Goal: Task Accomplishment & Management: Manage account settings

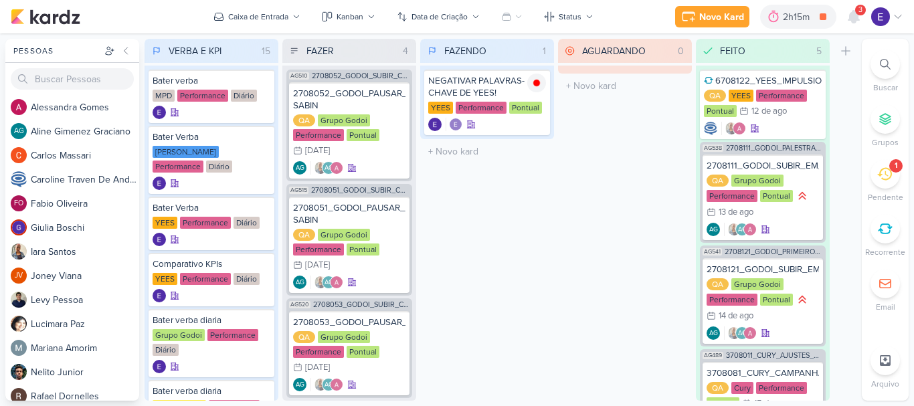
click at [860, 11] on span "3" at bounding box center [860, 10] width 4 height 11
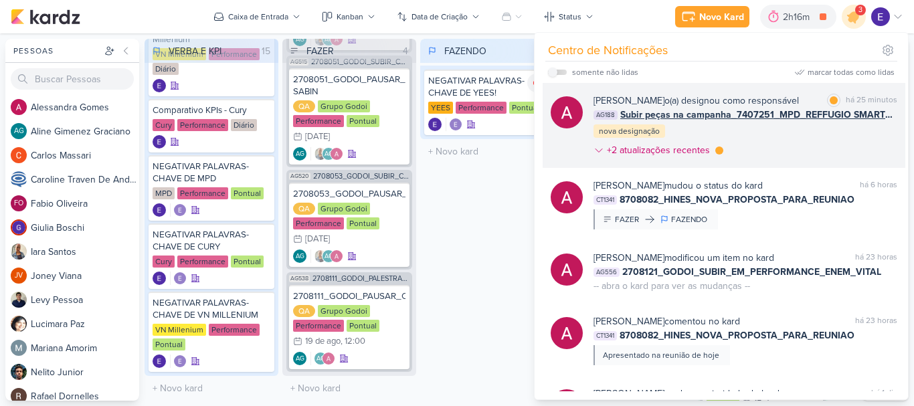
click at [858, 134] on div "[PERSON_NAME] o(a) designou como responsável marcar como lida há 25 minutos AG1…" at bounding box center [745, 128] width 304 height 69
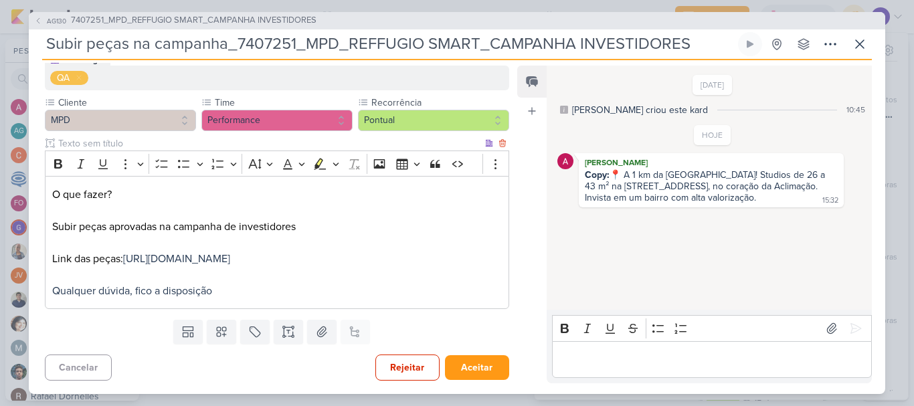
scroll to position [0, 0]
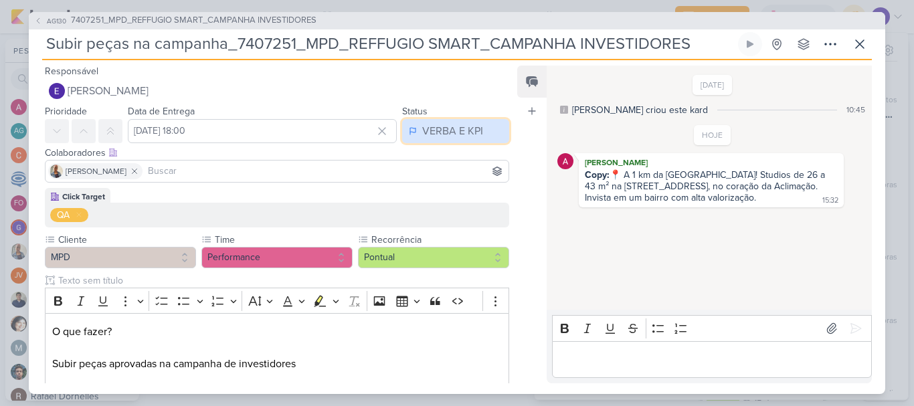
click at [424, 127] on div "VERBA E KPI" at bounding box center [452, 131] width 61 height 16
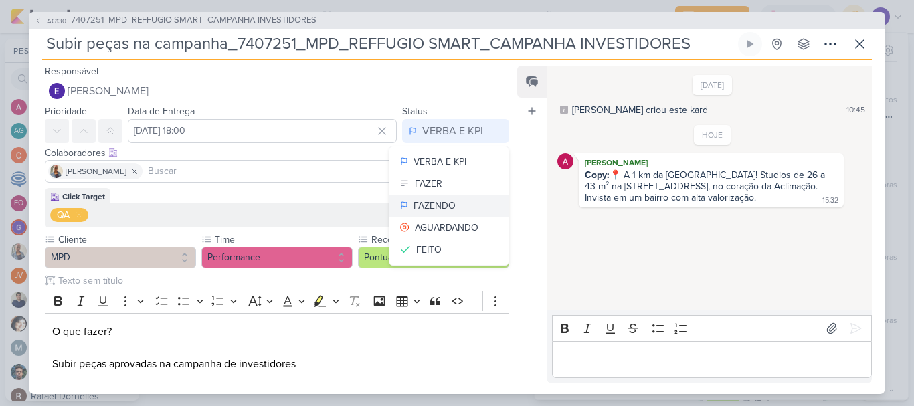
click at [438, 195] on button "FAZENDO" at bounding box center [448, 206] width 119 height 22
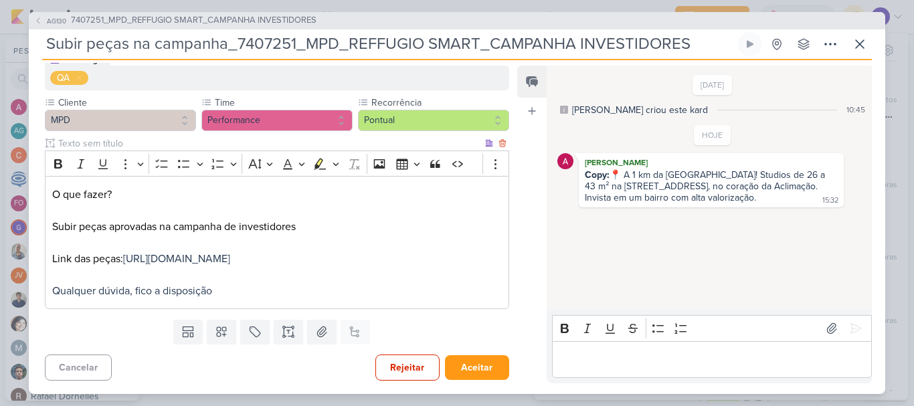
scroll to position [153, 0]
click at [466, 375] on button "Aceitar" at bounding box center [477, 367] width 64 height 25
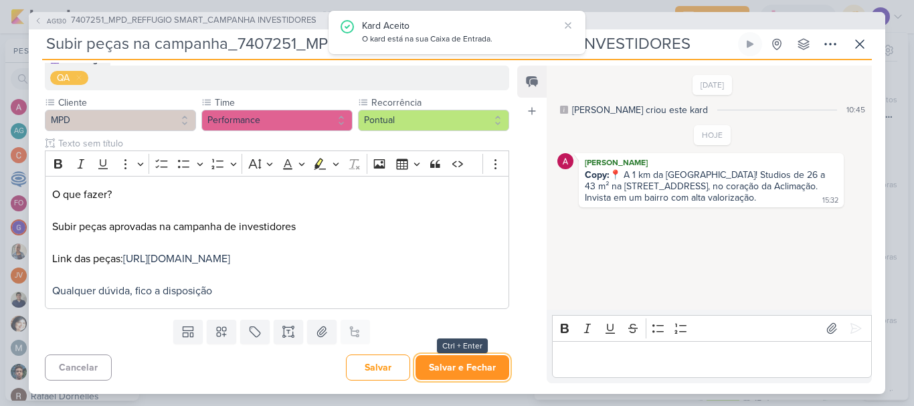
click at [468, 375] on button "Salvar e Fechar" at bounding box center [462, 367] width 94 height 25
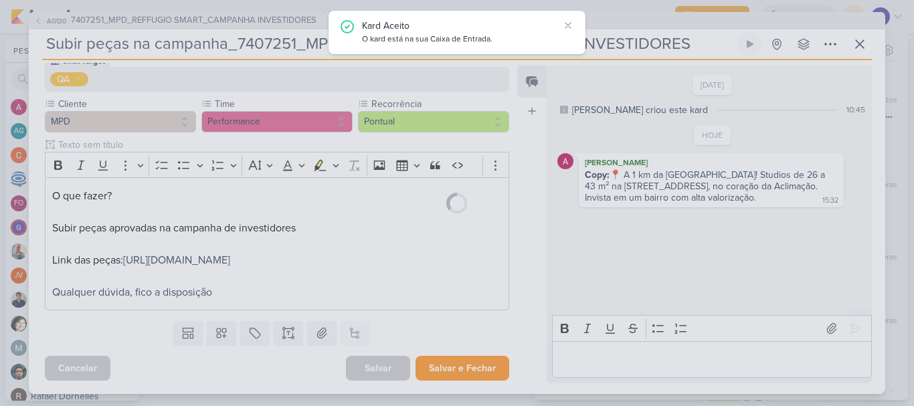
scroll to position [152, 0]
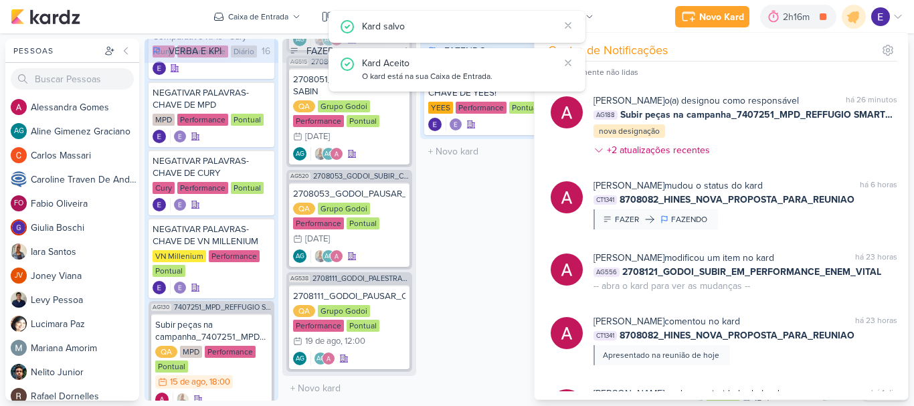
click at [488, 256] on div "FAZENDO 1 Mover Para Esquerda Mover Para Direita [GEOGRAPHIC_DATA] NEGATIVAR PA…" at bounding box center [487, 220] width 134 height 362
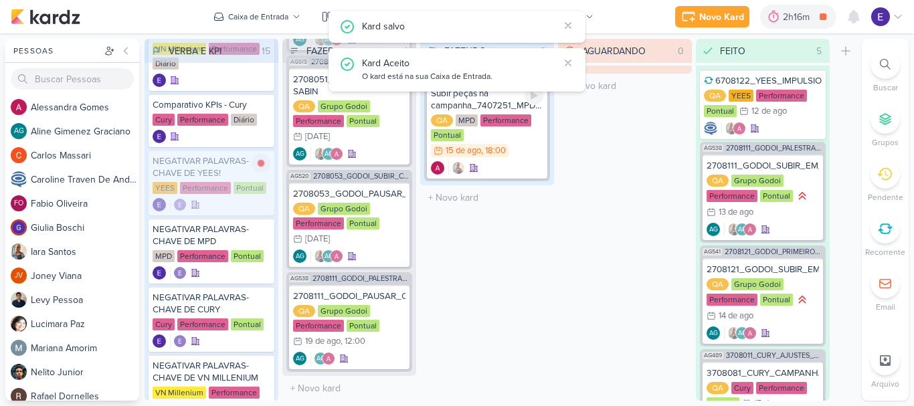
scroll to position [763, 0]
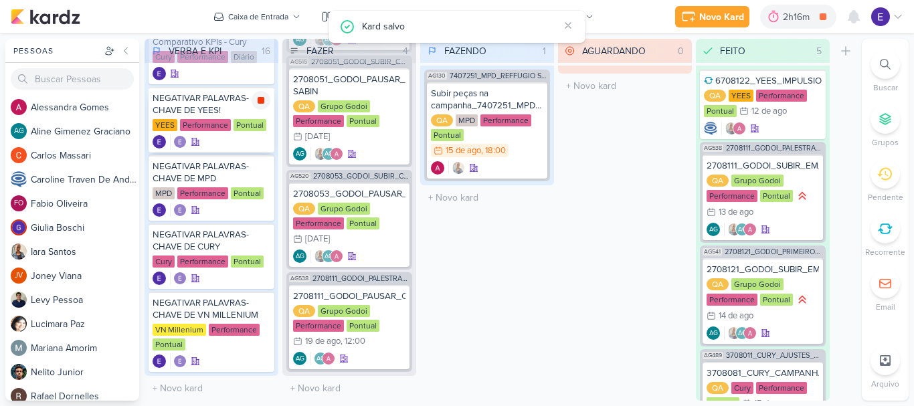
click at [263, 91] on div at bounding box center [261, 100] width 19 height 19
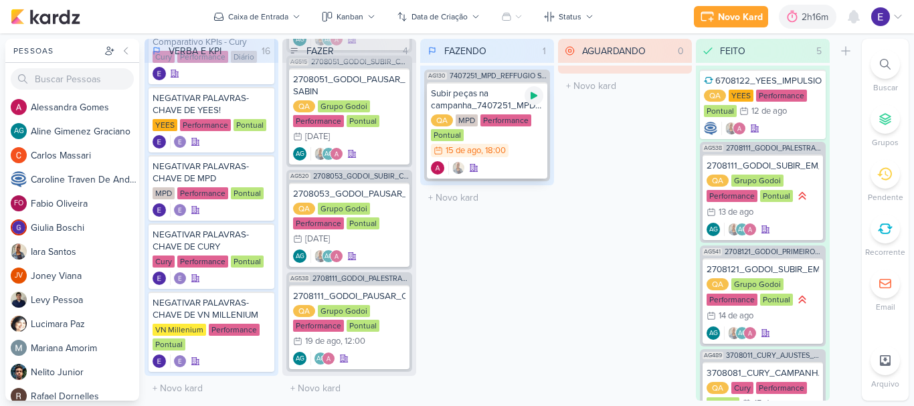
click at [532, 94] on icon at bounding box center [534, 95] width 11 height 11
click at [517, 165] on div at bounding box center [487, 167] width 112 height 13
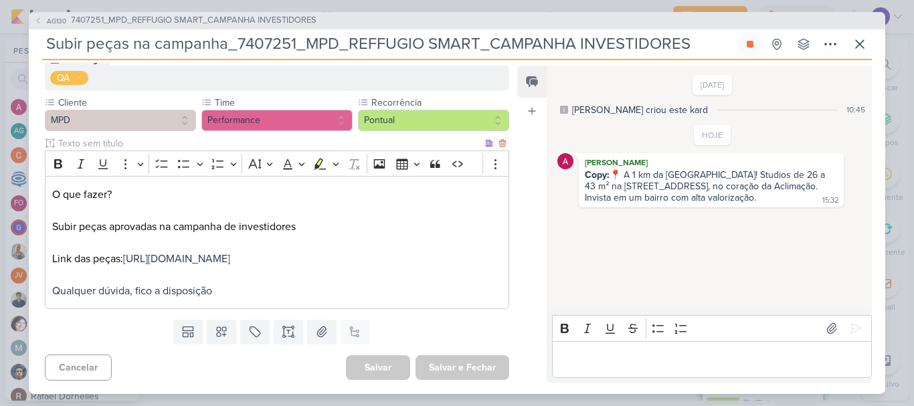
scroll to position [153, 0]
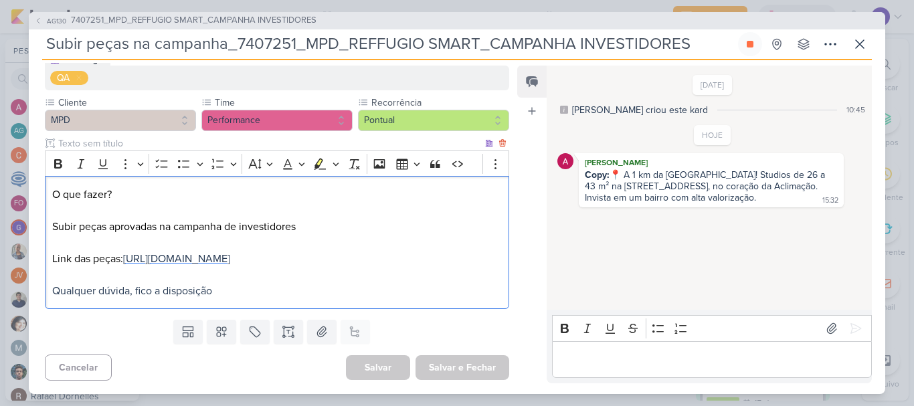
click at [230, 252] on span "[URL][DOMAIN_NAME]" at bounding box center [176, 258] width 107 height 13
click at [590, 266] on div "[DATE] [PERSON_NAME] criou este kard 10:45 HOJE [PERSON_NAME]:" at bounding box center [709, 189] width 324 height 244
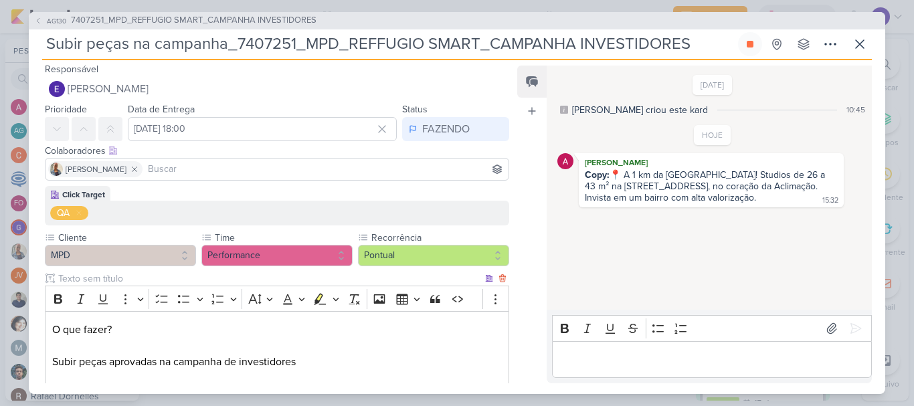
scroll to position [0, 0]
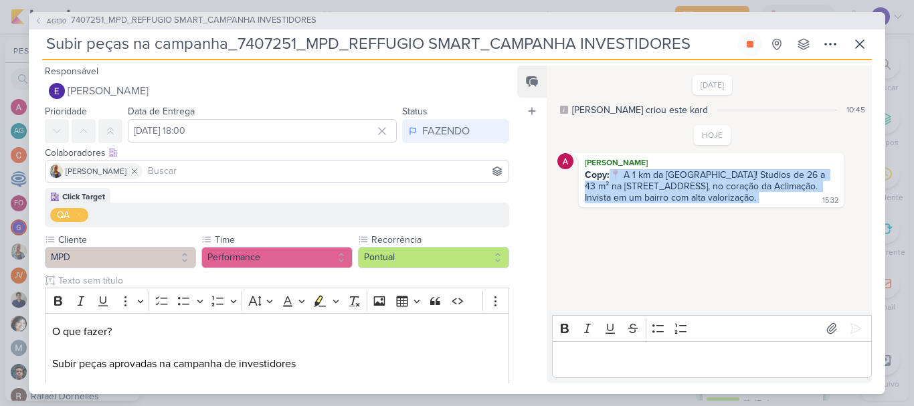
drag, startPoint x: 611, startPoint y: 175, endPoint x: 709, endPoint y: 199, distance: 100.6
click at [709, 199] on div "Copy: 📍 A 1 km da [GEOGRAPHIC_DATA]! Studios de 26 a 43 m² na [STREET_ADDRESS],…" at bounding box center [711, 186] width 260 height 35
copy div "📍 A 1 km da [GEOGRAPHIC_DATA]! Studios de 26 a 43 m² na [STREET_ADDRESS], no co…"
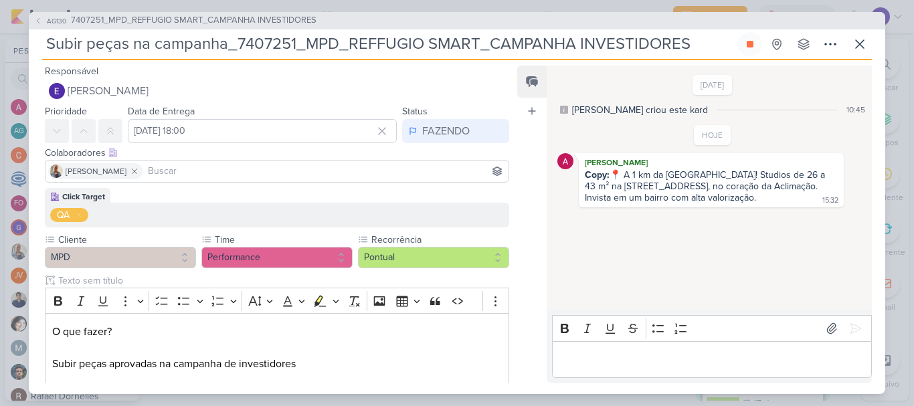
click at [634, 361] on p "Editor editing area: main" at bounding box center [712, 359] width 306 height 16
click at [855, 333] on icon at bounding box center [855, 328] width 13 height 13
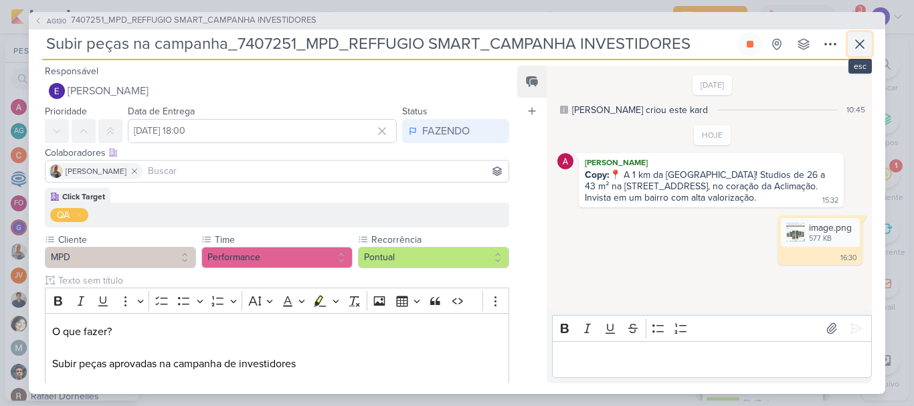
click at [852, 39] on icon at bounding box center [860, 44] width 16 height 16
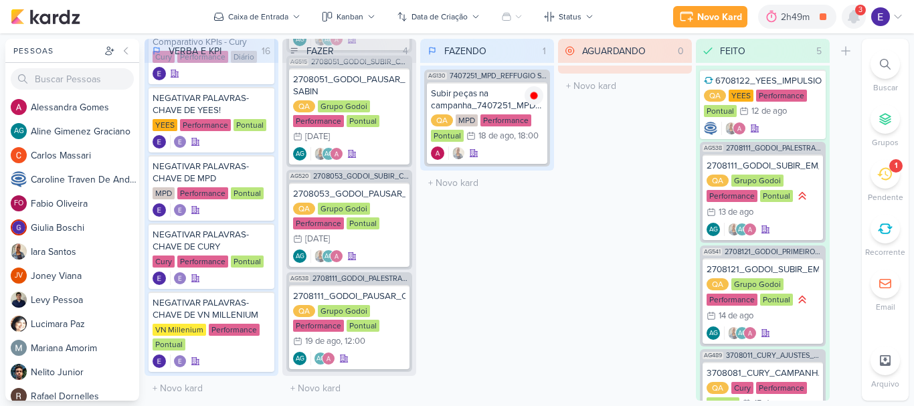
click at [847, 15] on icon at bounding box center [854, 17] width 16 height 16
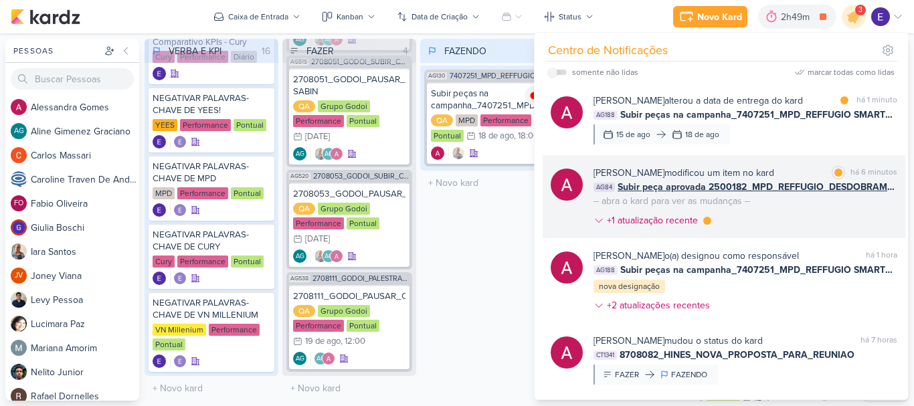
click at [878, 202] on div "[PERSON_NAME] modificou um item no kard marcar como lida há 6 minutos AG84 Subi…" at bounding box center [745, 199] width 304 height 67
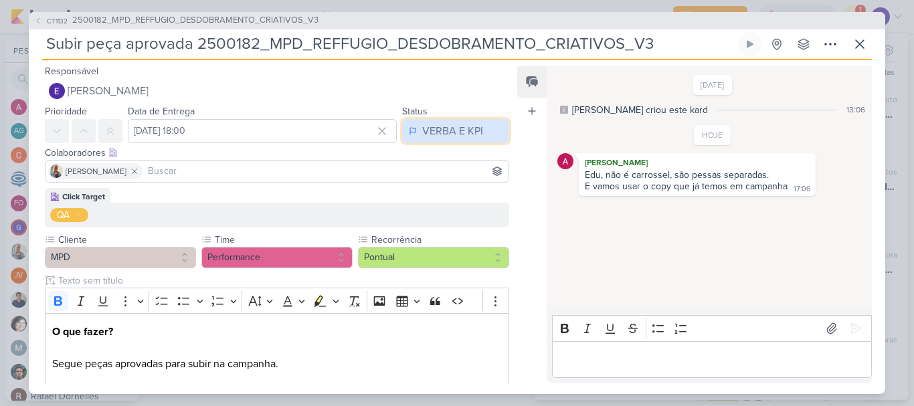
click at [460, 142] on button "VERBA E KPI" at bounding box center [455, 131] width 107 height 24
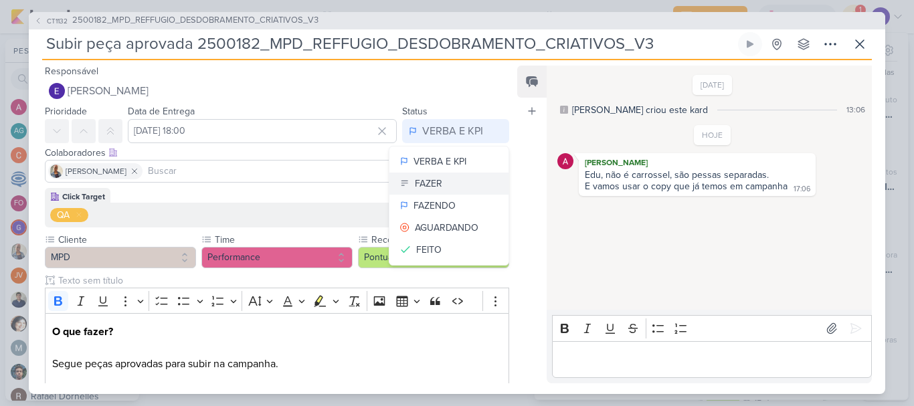
click at [462, 189] on button "FAZER" at bounding box center [448, 184] width 119 height 22
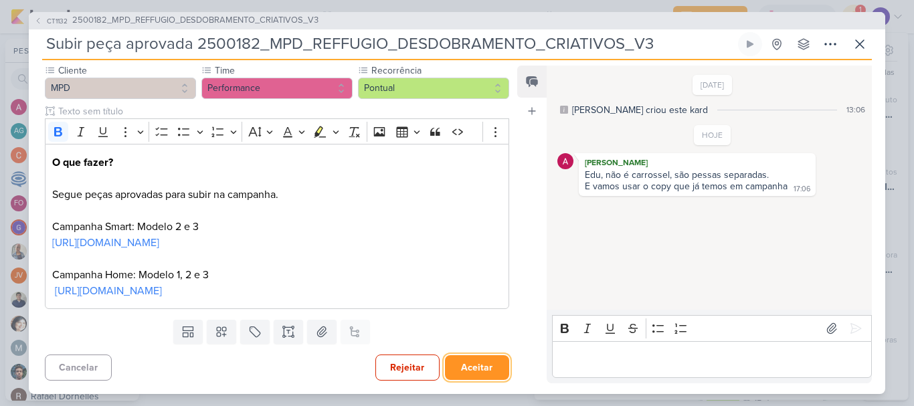
click at [480, 361] on button "Aceitar" at bounding box center [477, 367] width 64 height 25
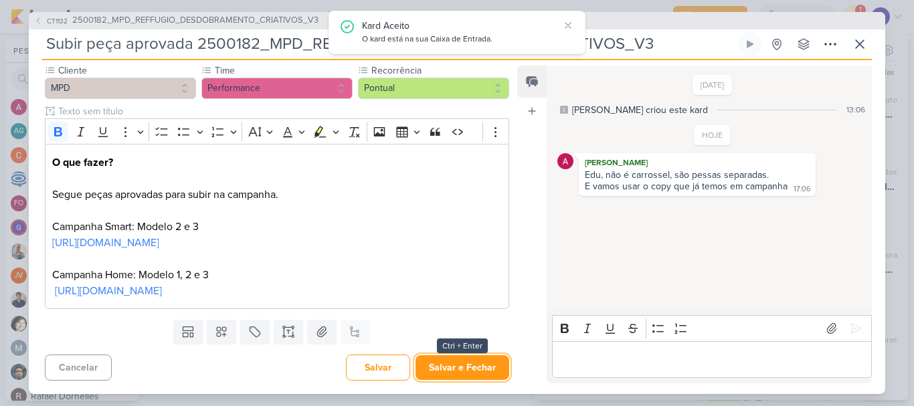
click at [480, 361] on button "Salvar e Fechar" at bounding box center [462, 367] width 94 height 25
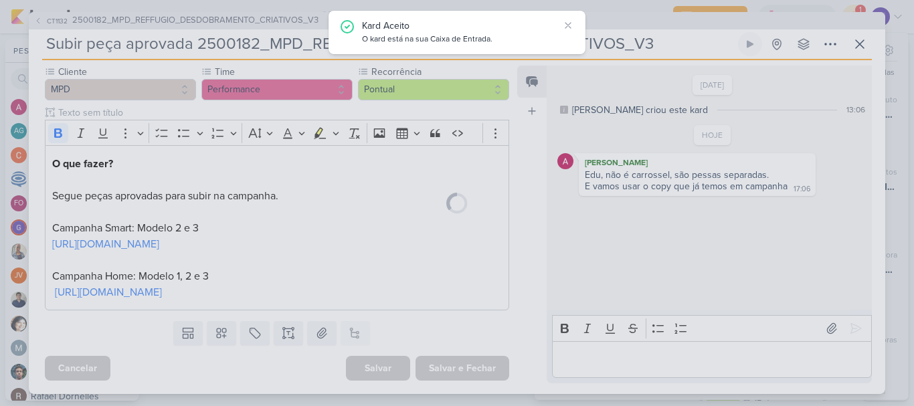
scroll to position [168, 0]
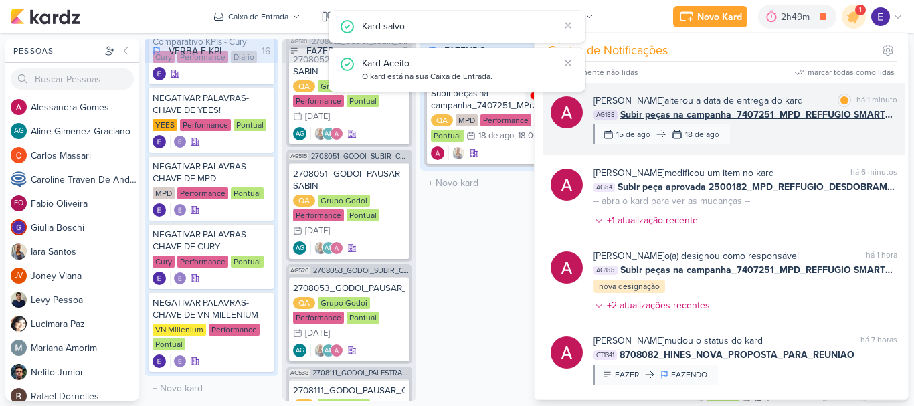
click at [863, 130] on div "[PERSON_NAME] alterou a data de entrega do kard marcar como lida há 1 minuto AG…" at bounding box center [745, 119] width 304 height 51
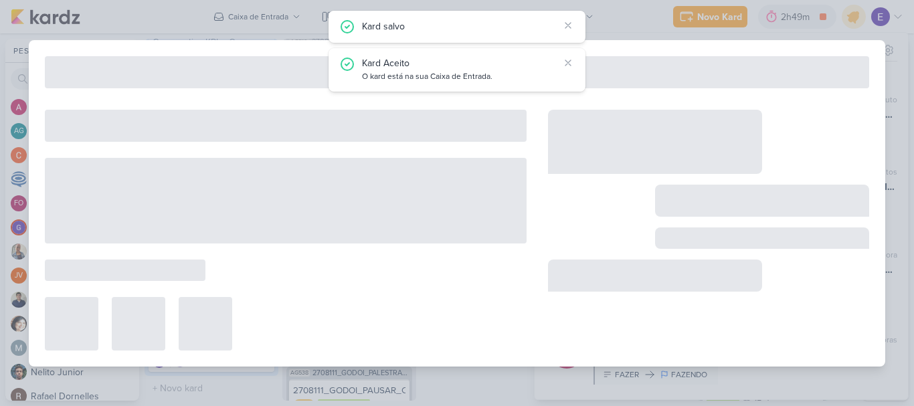
type input "Subir peças na campanha_7407251_MPD_REFFUGIO SMART_CAMPANHA INVESTIDORES"
type input "[DATE] 18:00"
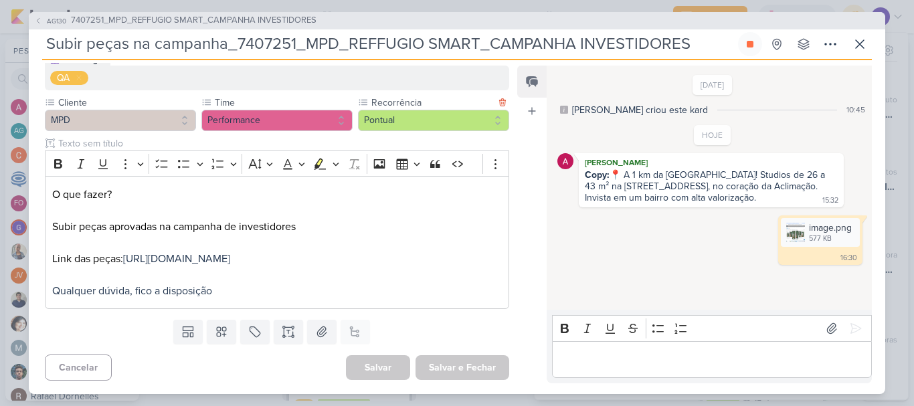
scroll to position [153, 0]
click at [852, 49] on button at bounding box center [860, 44] width 24 height 24
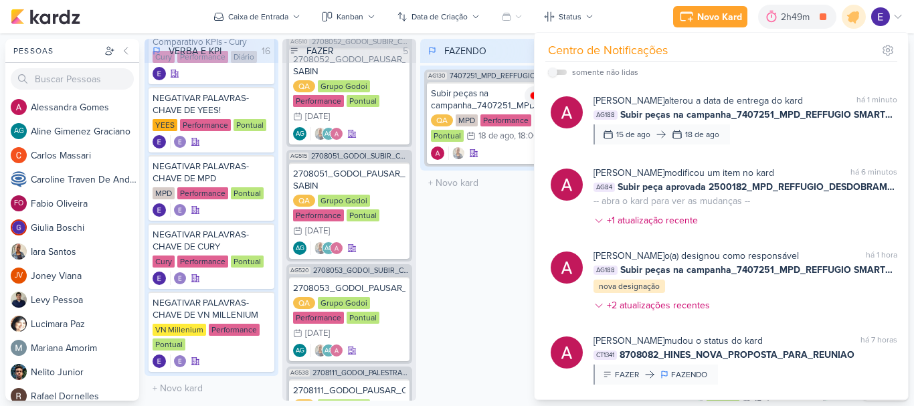
click at [492, 266] on div "FAZENDO 1 Mover Para Esquerda Mover Para Direita [GEOGRAPHIC_DATA] AG130 740725…" at bounding box center [487, 220] width 134 height 362
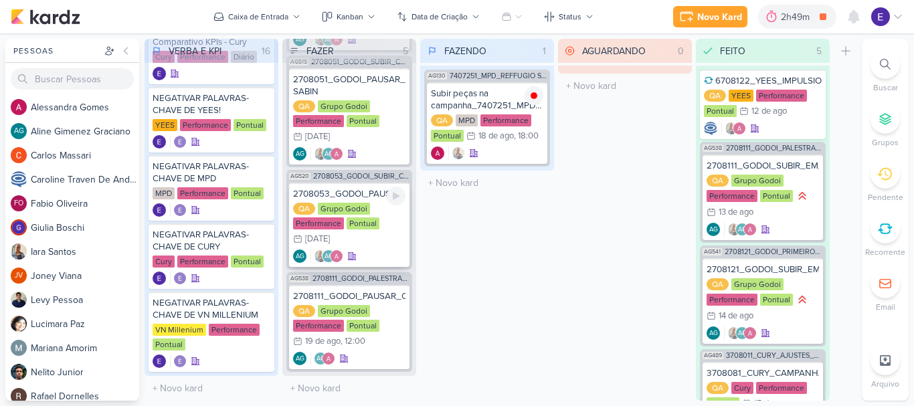
scroll to position [234, 0]
click at [533, 88] on div at bounding box center [534, 95] width 19 height 19
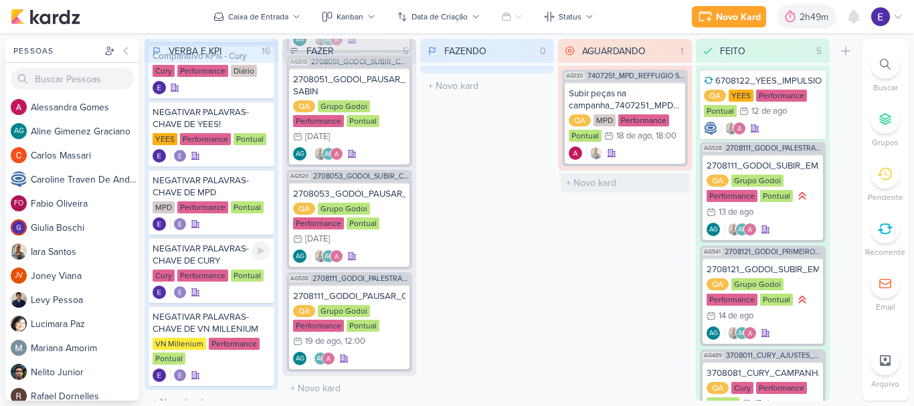
scroll to position [763, 0]
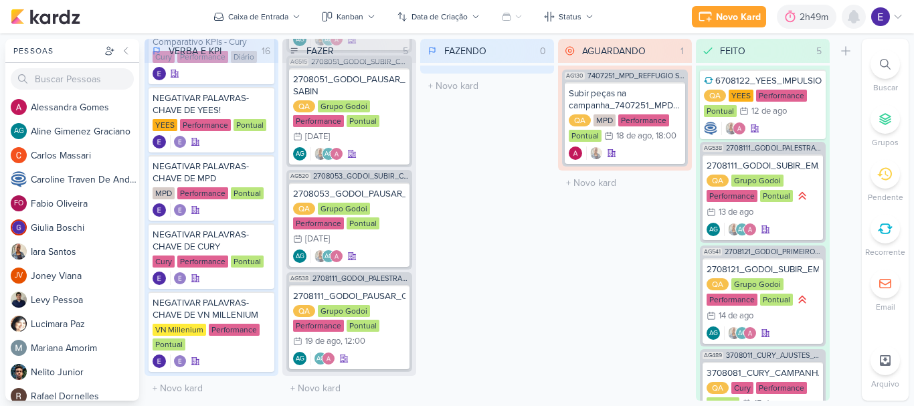
click at [850, 15] on icon at bounding box center [853, 17] width 11 height 12
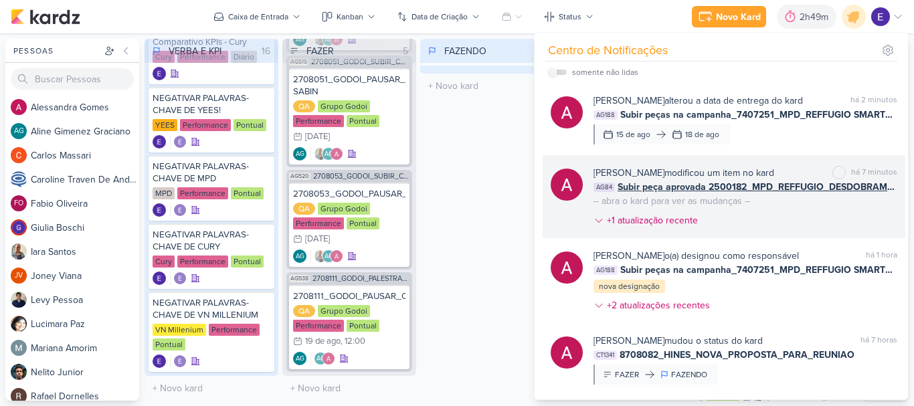
click at [872, 199] on div "[PERSON_NAME] modificou um item no kard marcar como não lida há 7 minutos AG84 …" at bounding box center [745, 199] width 304 height 67
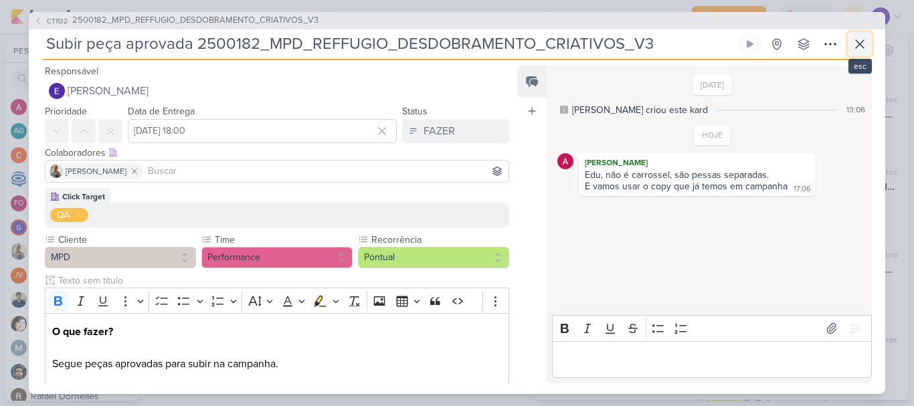
click at [863, 47] on icon at bounding box center [860, 44] width 8 height 8
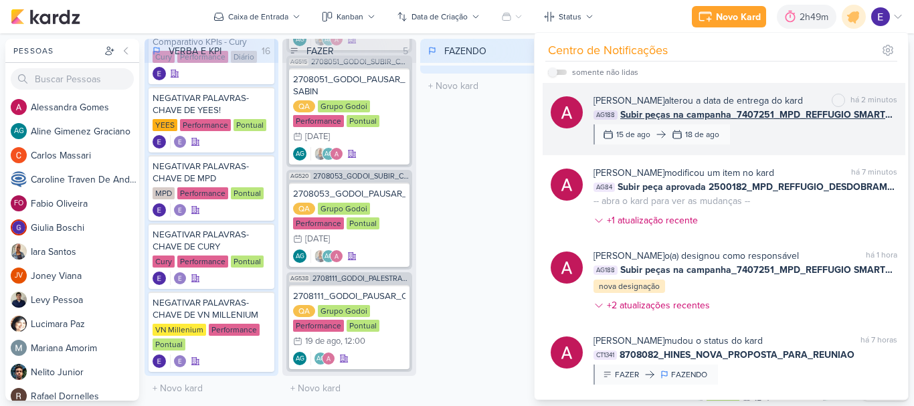
click at [884, 130] on div "[PERSON_NAME] alterou a data de entrega do kard marcar como não lida há 2 minut…" at bounding box center [745, 119] width 304 height 51
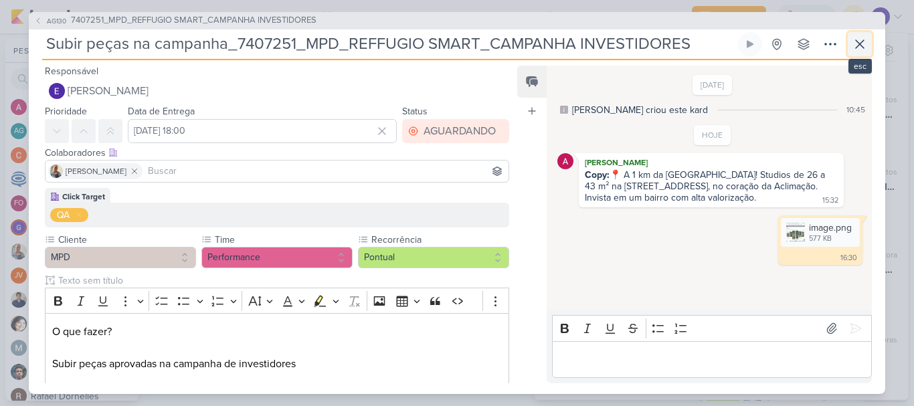
click at [859, 50] on icon at bounding box center [860, 44] width 16 height 16
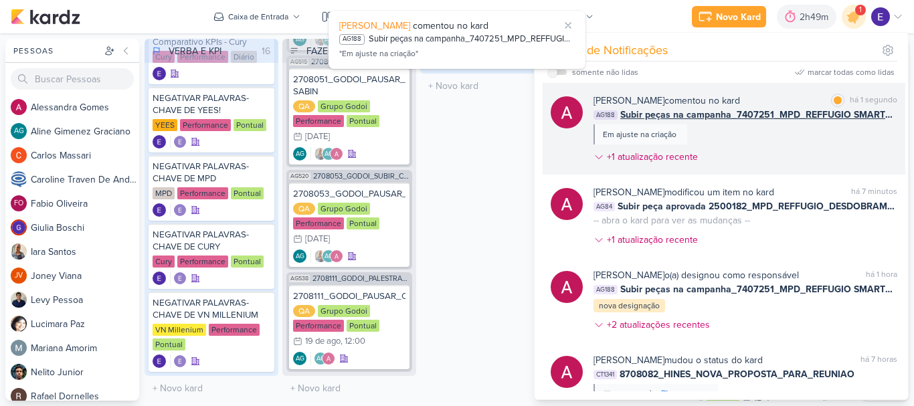
click at [872, 126] on div "[PERSON_NAME] comentou no kard marcar como lida há 1 segundo AG188 Subir peças …" at bounding box center [745, 132] width 304 height 76
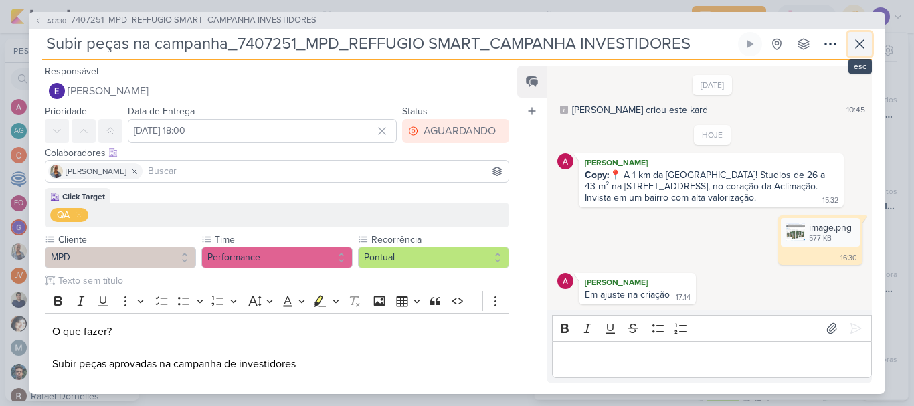
click at [868, 37] on button at bounding box center [860, 44] width 24 height 24
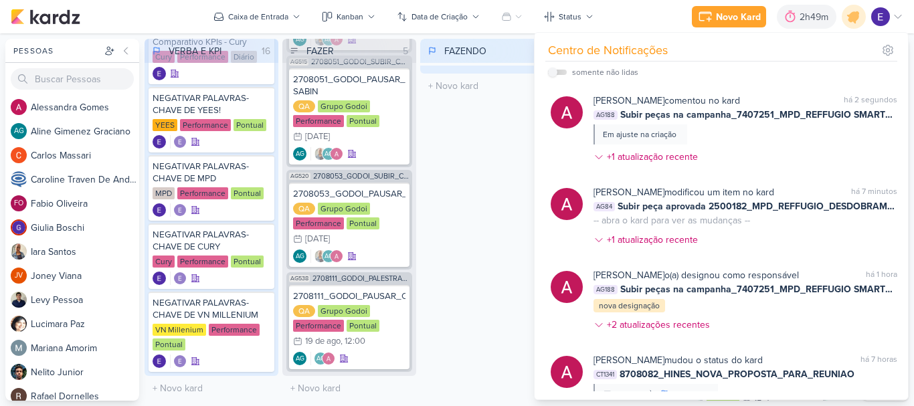
click at [464, 260] on div "FAZENDO 0 Mover Para Esquerda Mover Para Direita [GEOGRAPHIC_DATA] O título do …" at bounding box center [487, 220] width 134 height 362
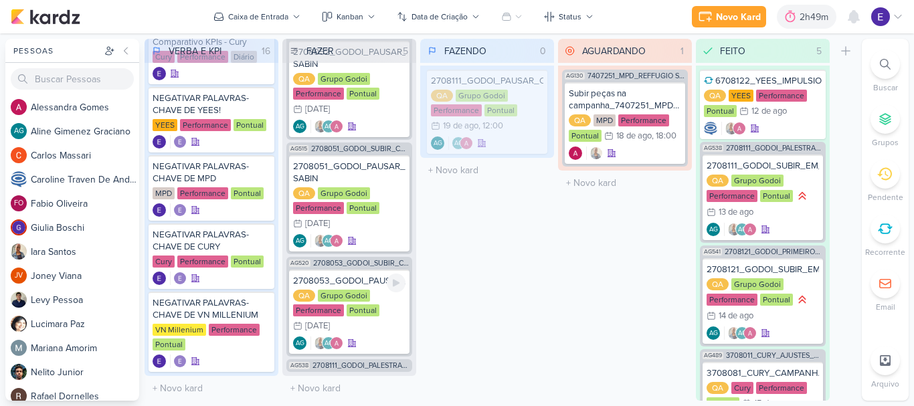
scroll to position [147, 0]
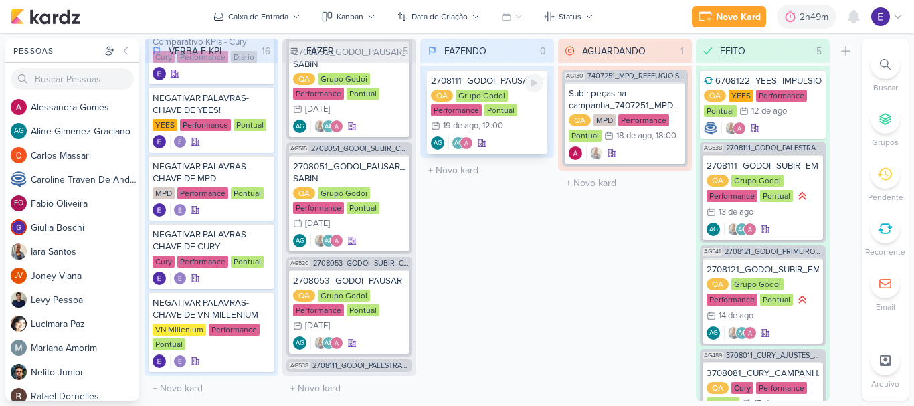
click at [497, 138] on div "AG AG" at bounding box center [487, 142] width 112 height 13
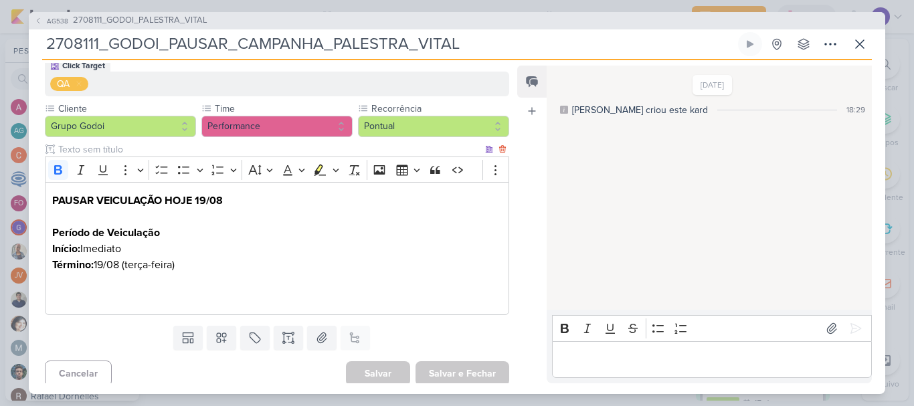
scroll to position [137, 0]
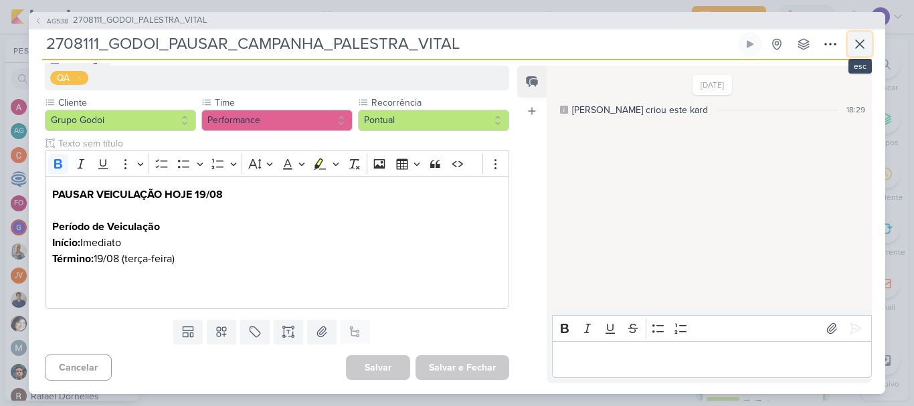
click at [864, 41] on icon at bounding box center [860, 44] width 16 height 16
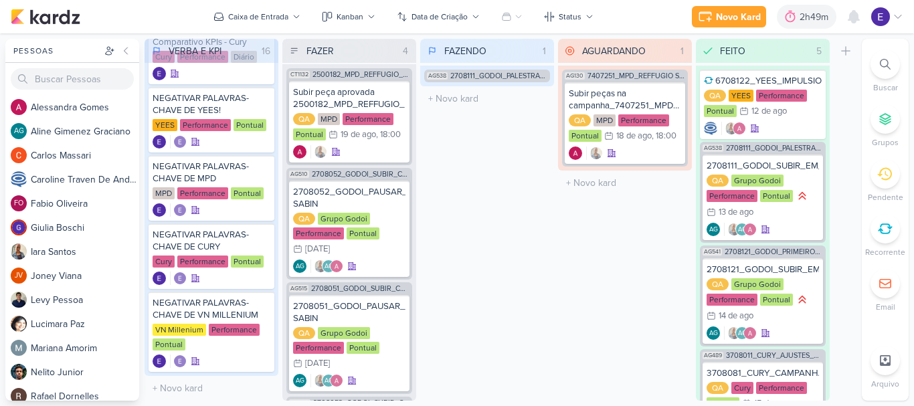
scroll to position [0, 0]
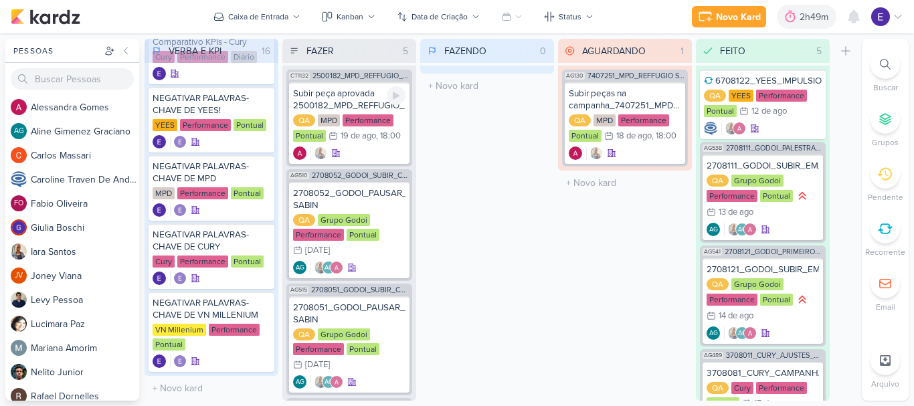
click at [470, 214] on div "FAZENDO 0 Mover Para Esquerda Mover Para Direita [GEOGRAPHIC_DATA] O título do …" at bounding box center [487, 220] width 134 height 362
click at [375, 136] on div "19 de ago" at bounding box center [358, 136] width 35 height 9
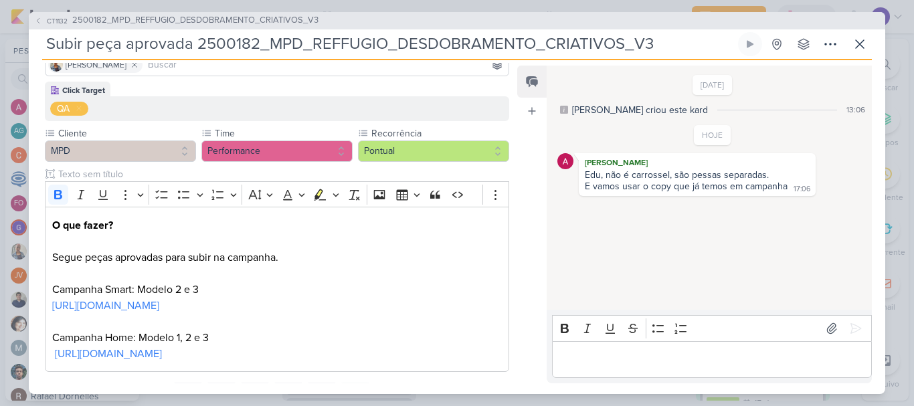
scroll to position [169, 0]
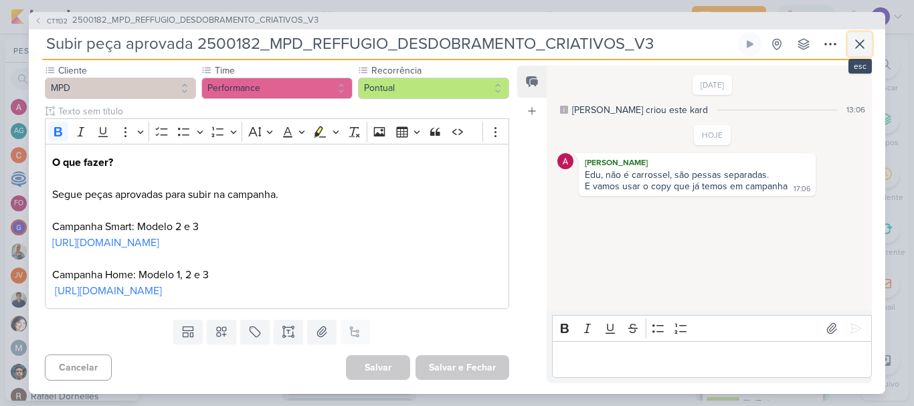
click at [856, 39] on icon at bounding box center [860, 44] width 16 height 16
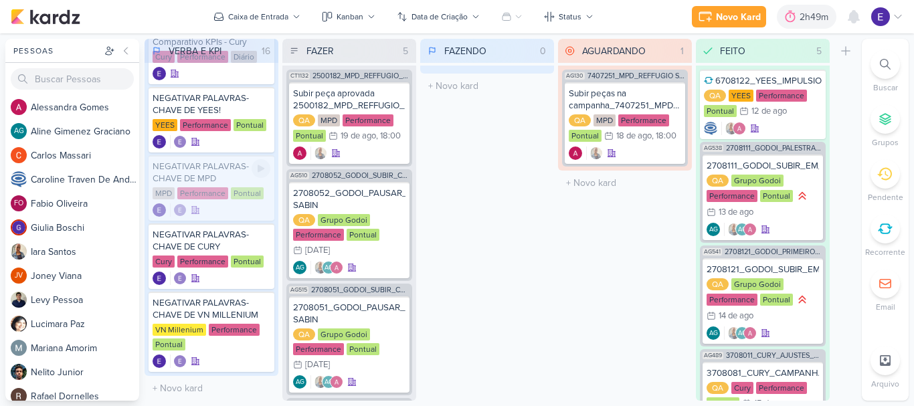
scroll to position [694, 0]
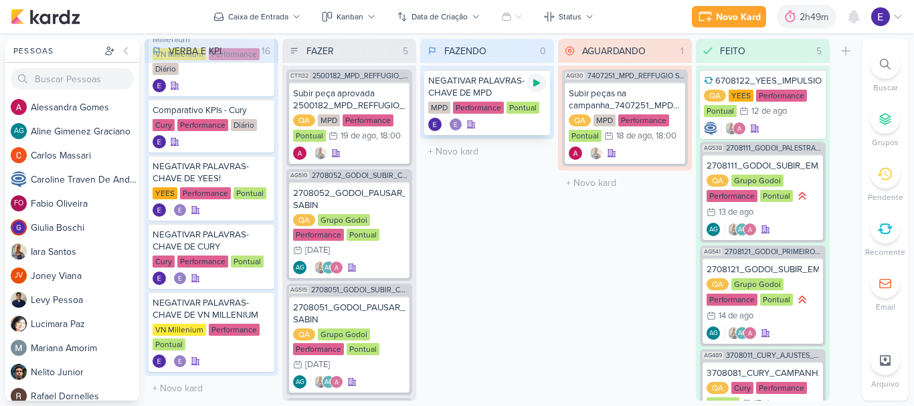
click at [533, 84] on icon at bounding box center [536, 83] width 11 height 11
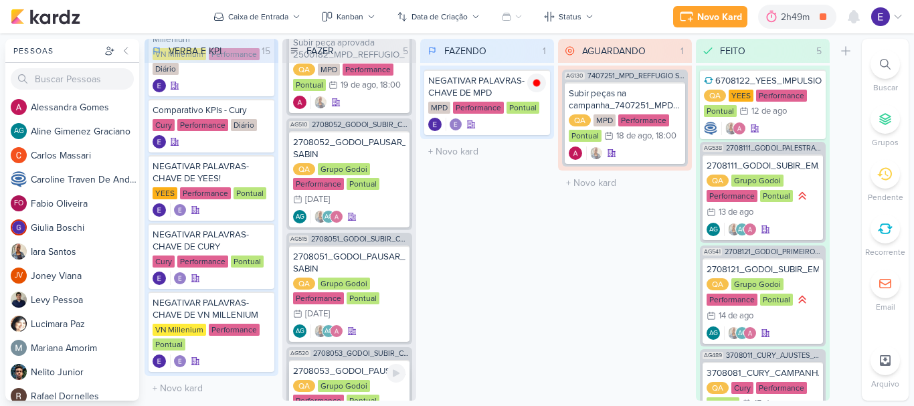
scroll to position [0, 0]
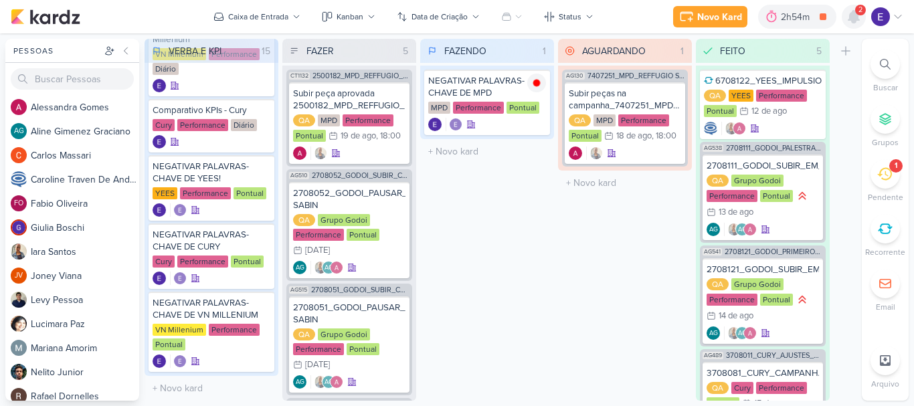
click at [852, 15] on icon at bounding box center [853, 17] width 11 height 12
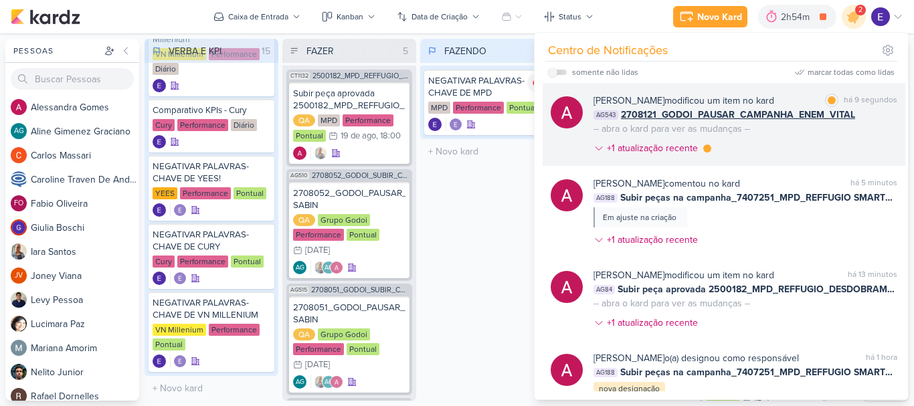
click at [857, 144] on div "[PERSON_NAME] modificou um item no kard marcar como lida há 9 segundos AG543 27…" at bounding box center [745, 127] width 304 height 67
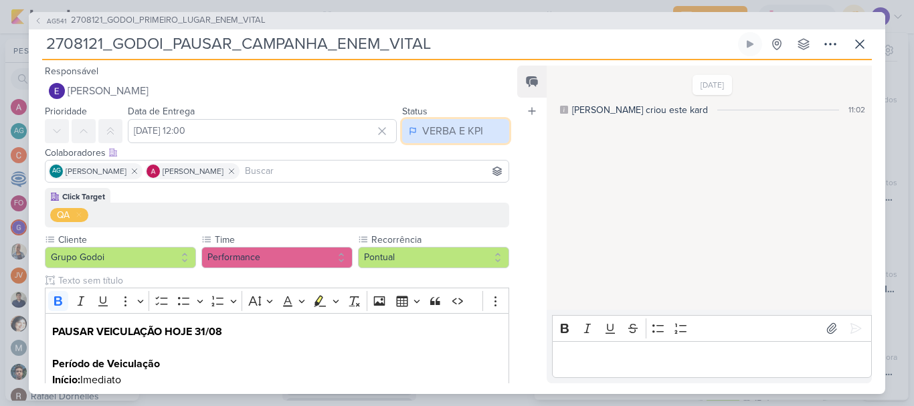
click at [446, 140] on button "VERBA E KPI" at bounding box center [455, 131] width 107 height 24
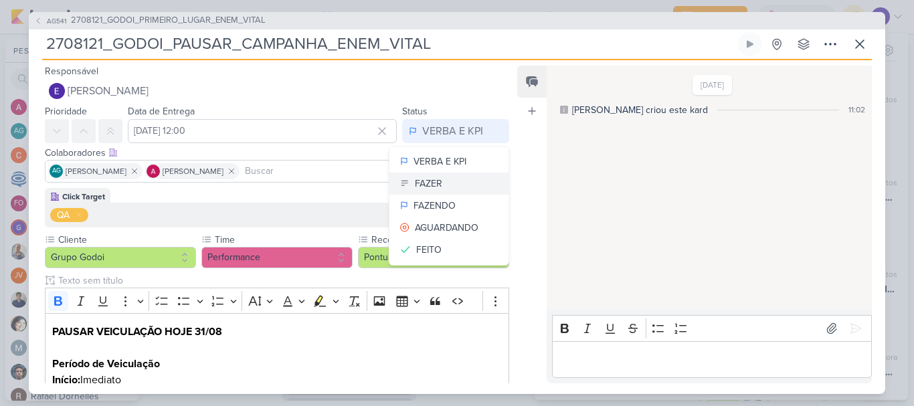
click at [442, 185] on button "FAZER" at bounding box center [448, 184] width 119 height 22
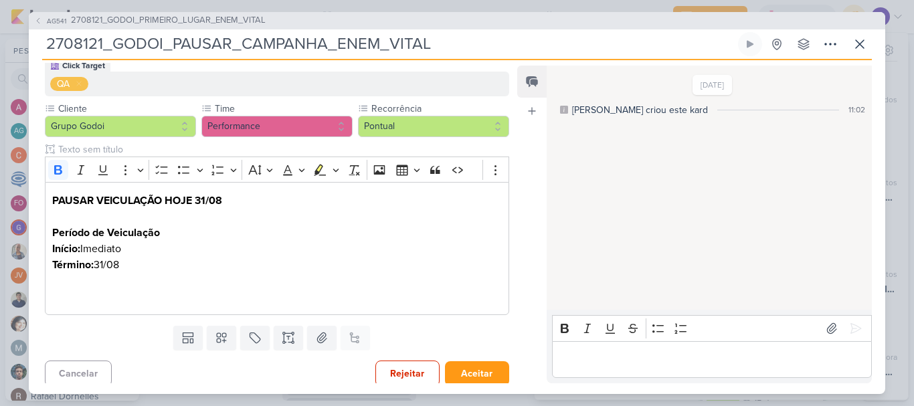
scroll to position [137, 0]
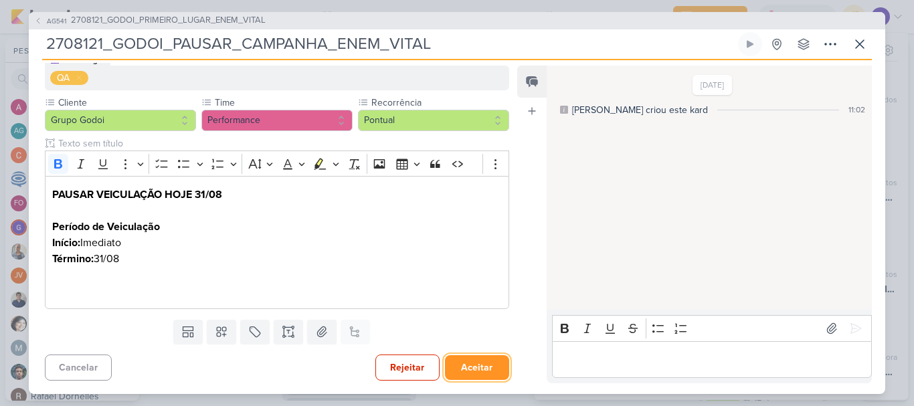
click at [476, 367] on button "Aceitar" at bounding box center [477, 367] width 64 height 25
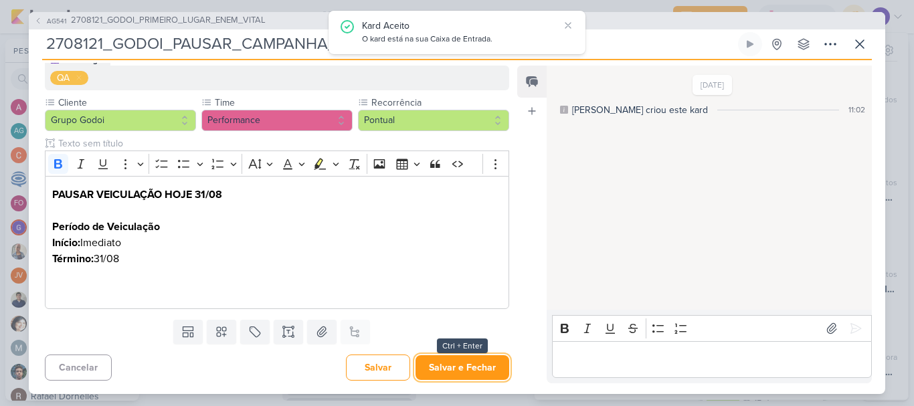
click at [476, 367] on button "Salvar e Fechar" at bounding box center [462, 367] width 94 height 25
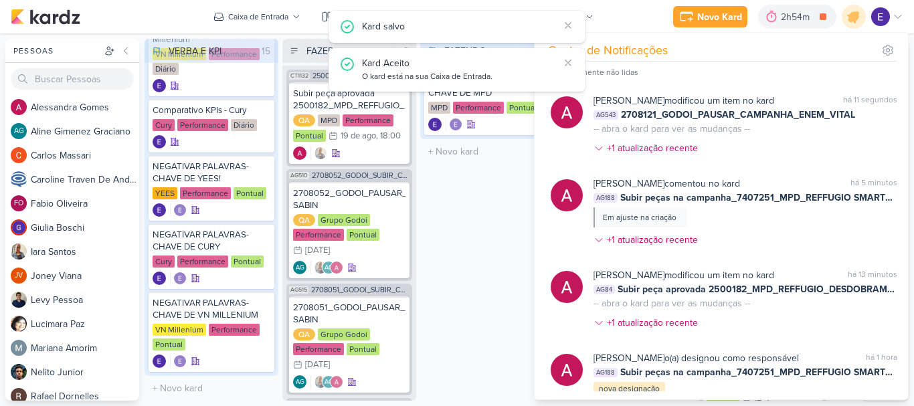
scroll to position [694, 0]
click at [490, 284] on div "FAZENDO 1 Mover Para Esquerda Mover Para Direita [GEOGRAPHIC_DATA] NEGATIVAR PA…" at bounding box center [487, 220] width 134 height 362
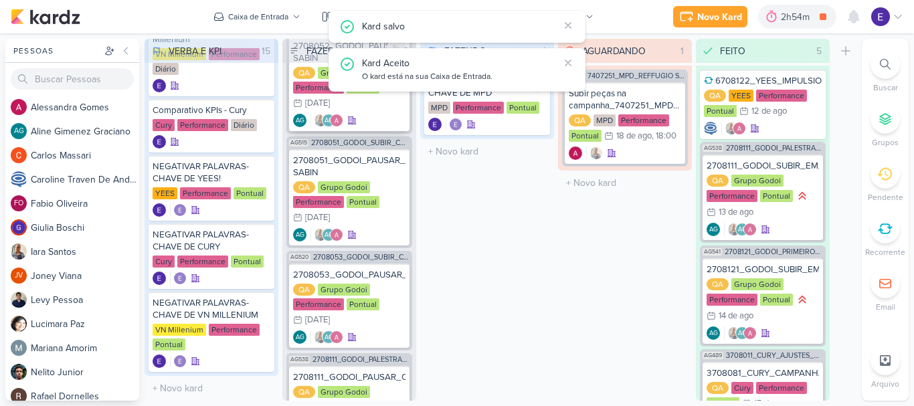
scroll to position [336, 0]
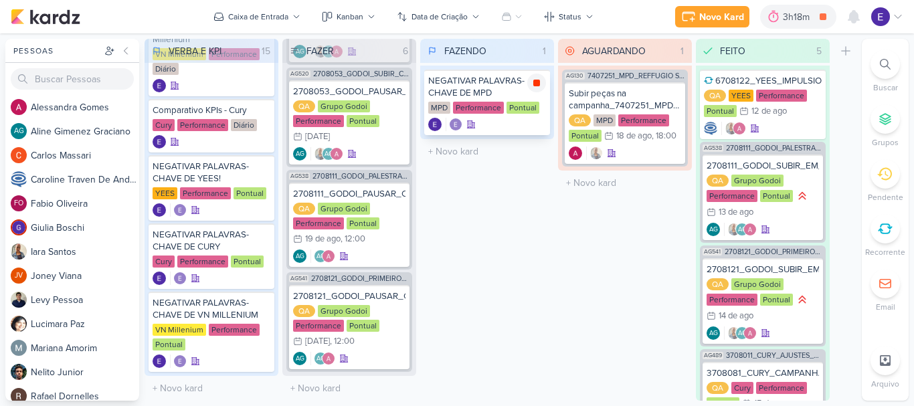
click at [534, 81] on icon at bounding box center [536, 83] width 7 height 7
